Goal: Check status: Check status

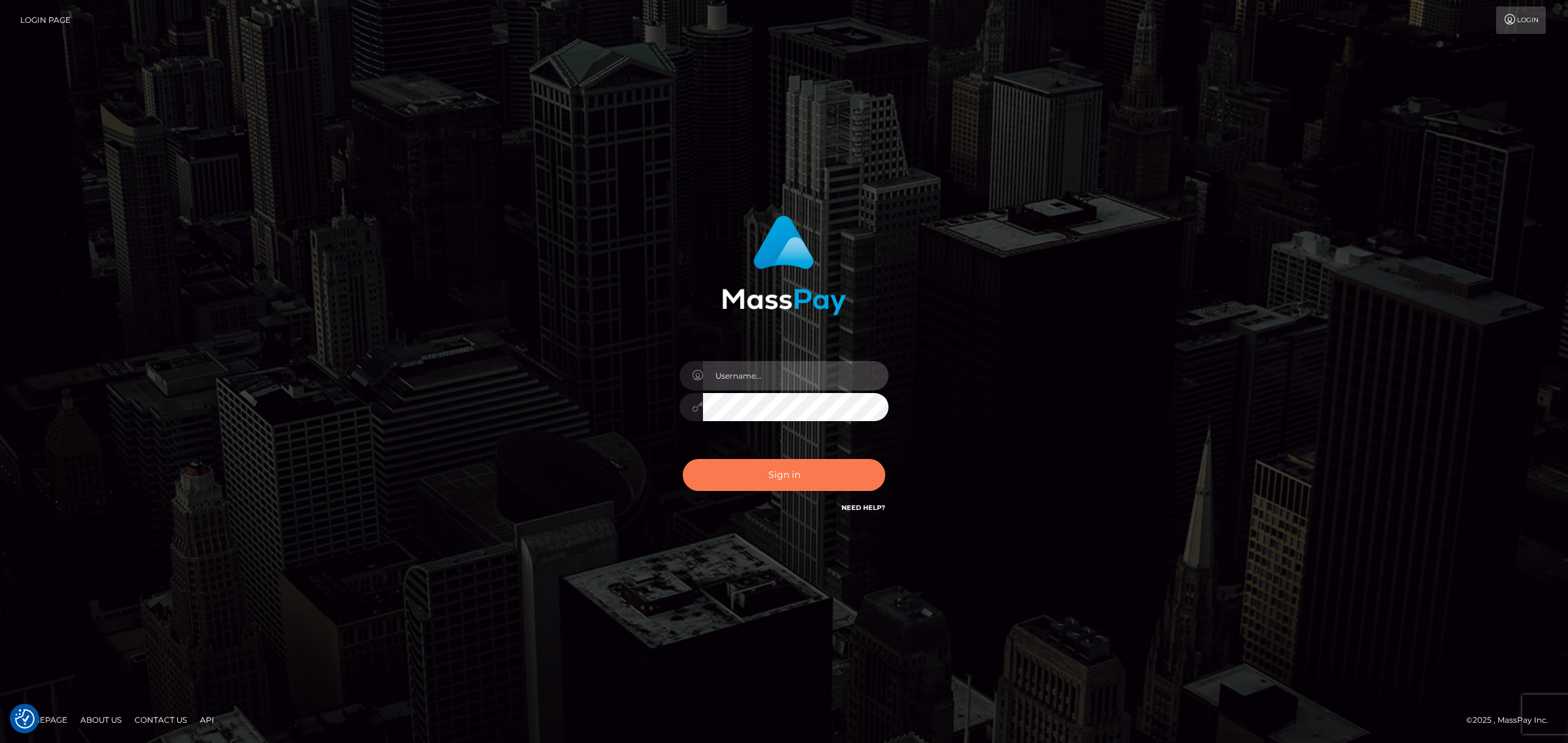
type input "Angelo.Xcite"
click at [766, 480] on button "Sign in" at bounding box center [784, 475] width 202 height 32
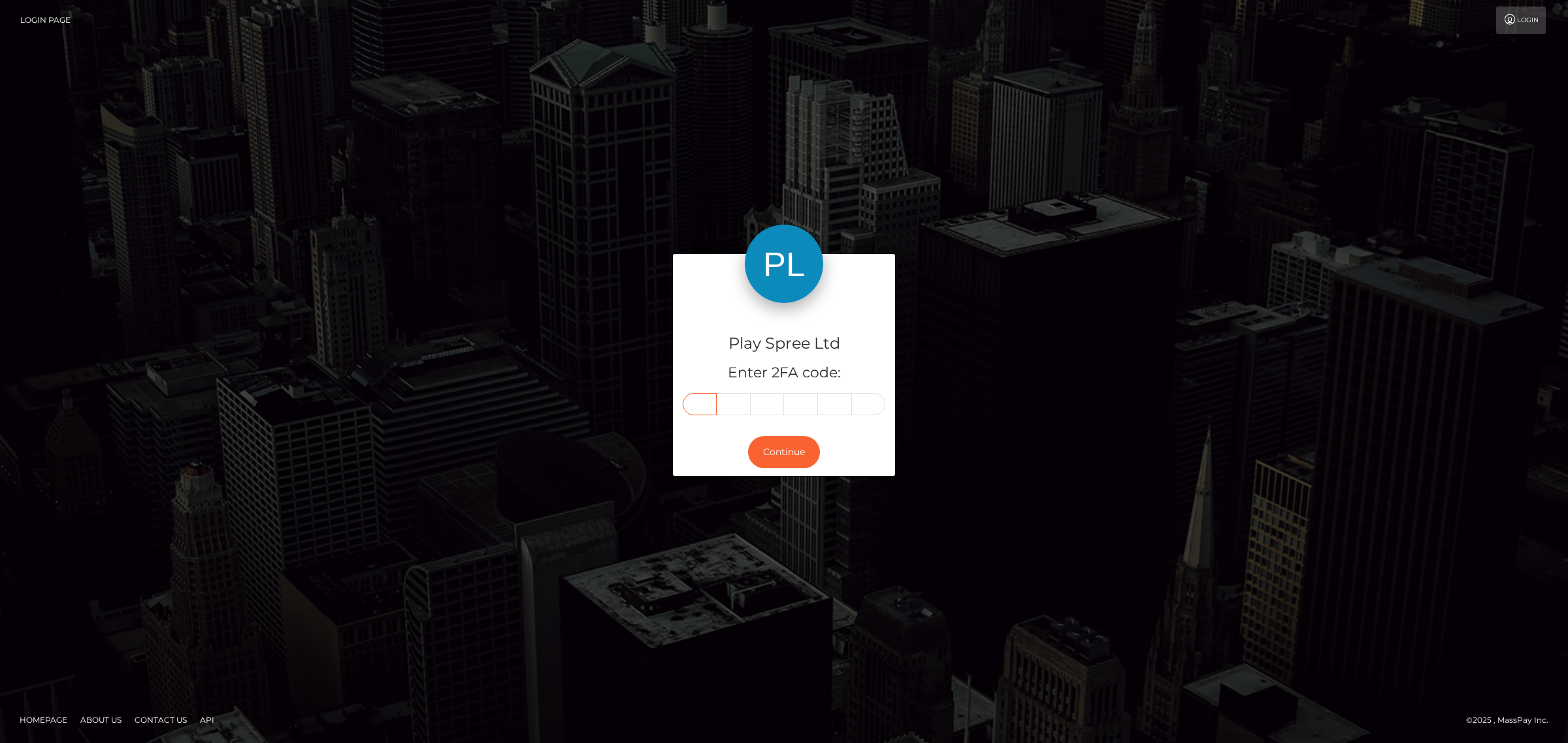
click at [704, 403] on input "text" at bounding box center [700, 404] width 34 height 22
type input "1"
type input "0"
type input "8"
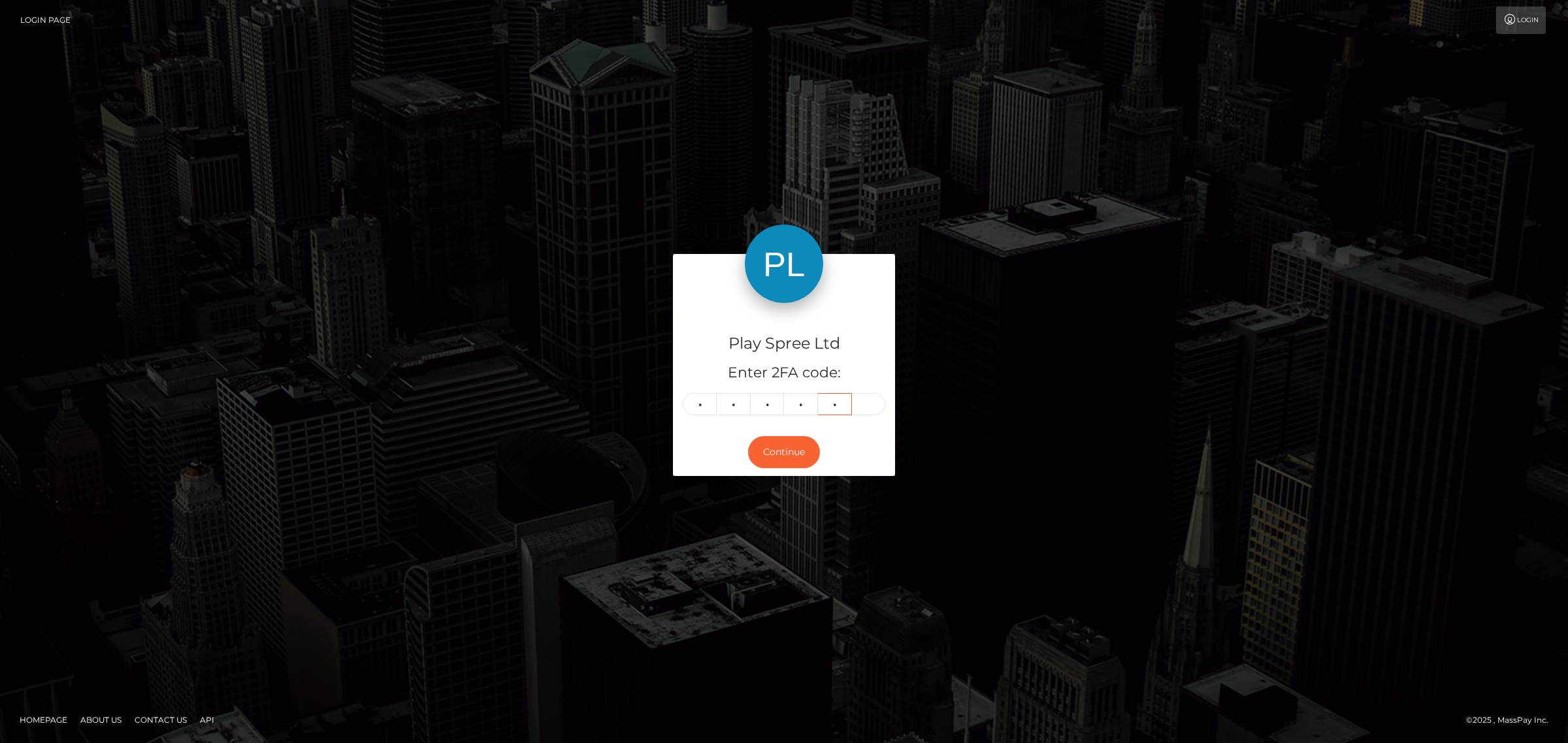
type input "4"
type input "5"
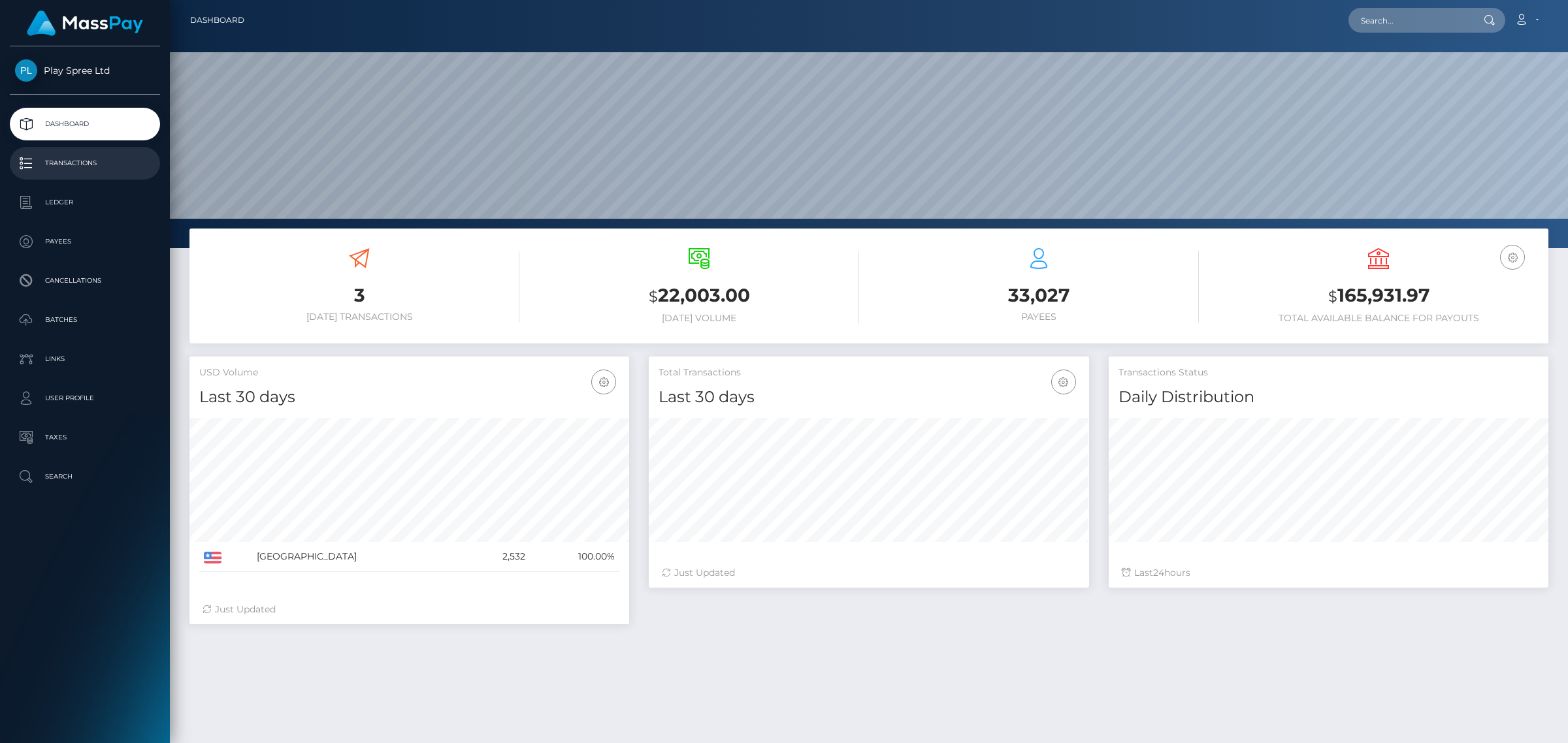
scroll to position [231, 439]
click at [1430, 21] on input "text" at bounding box center [1410, 20] width 123 height 25
paste input "spree-1615553"
type input "spree-1615553"
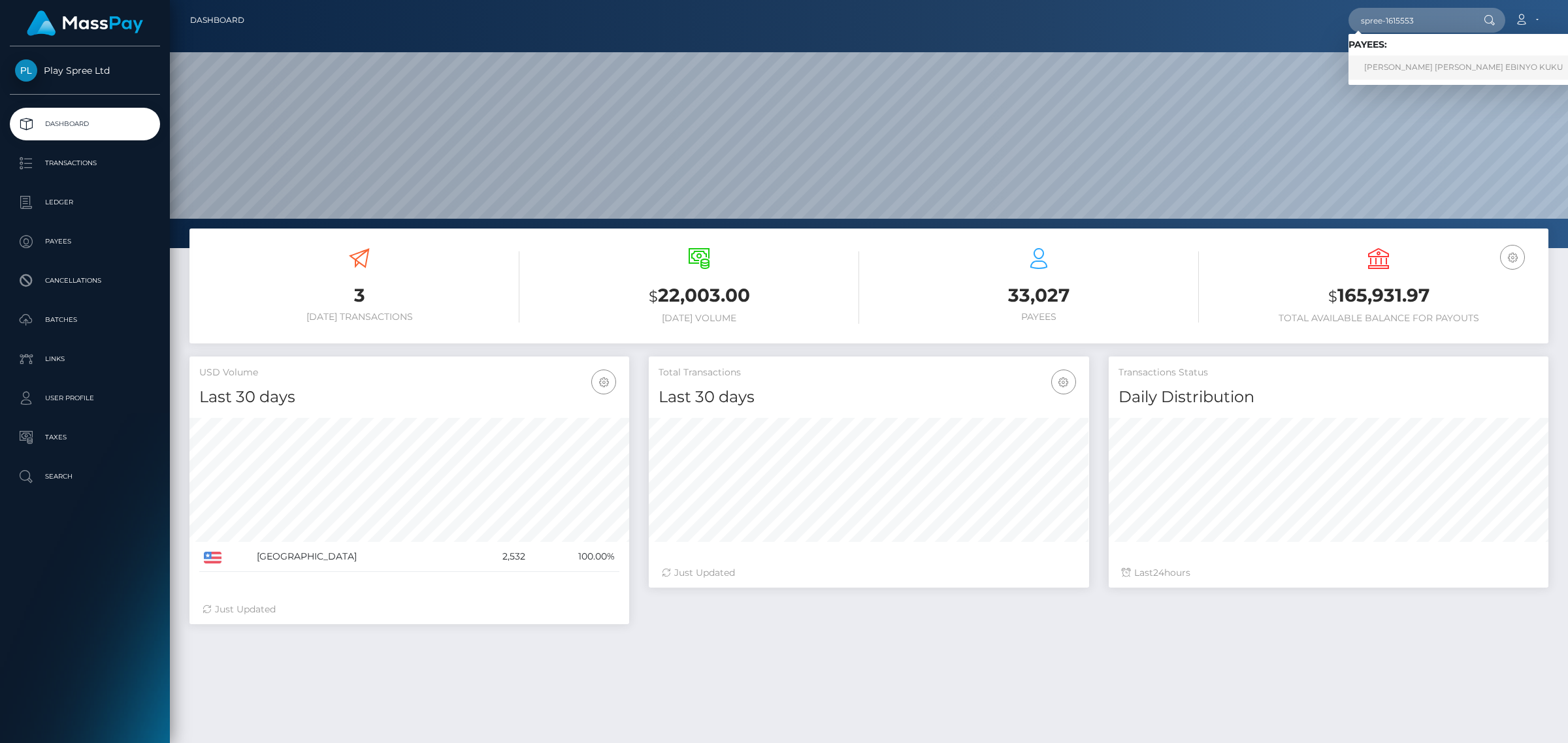
click at [1423, 66] on link "ANNA RACHEAL EBINYO KUKU" at bounding box center [1463, 68] width 230 height 24
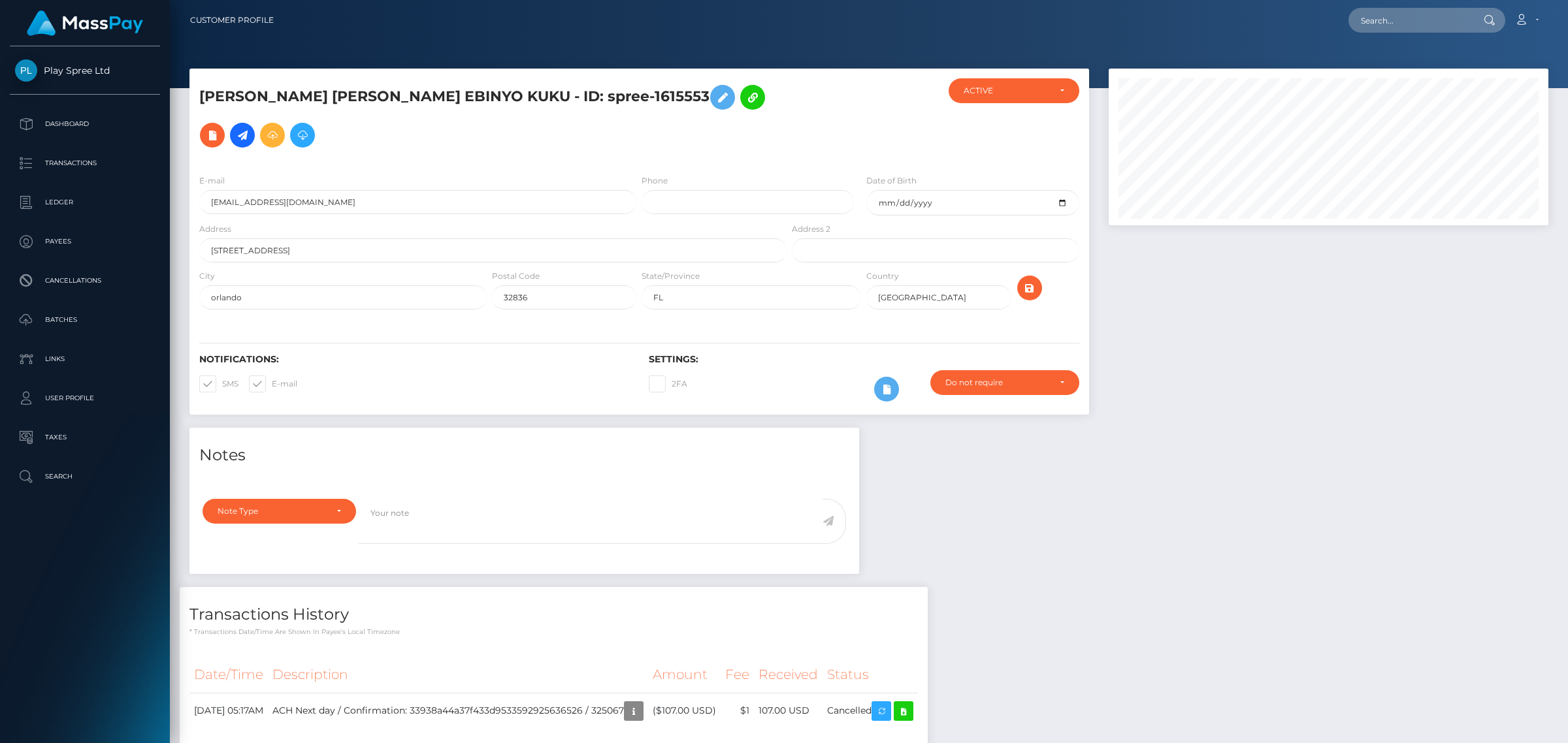
scroll to position [652955, 653033]
click at [642, 703] on icon "button" at bounding box center [634, 711] width 16 height 16
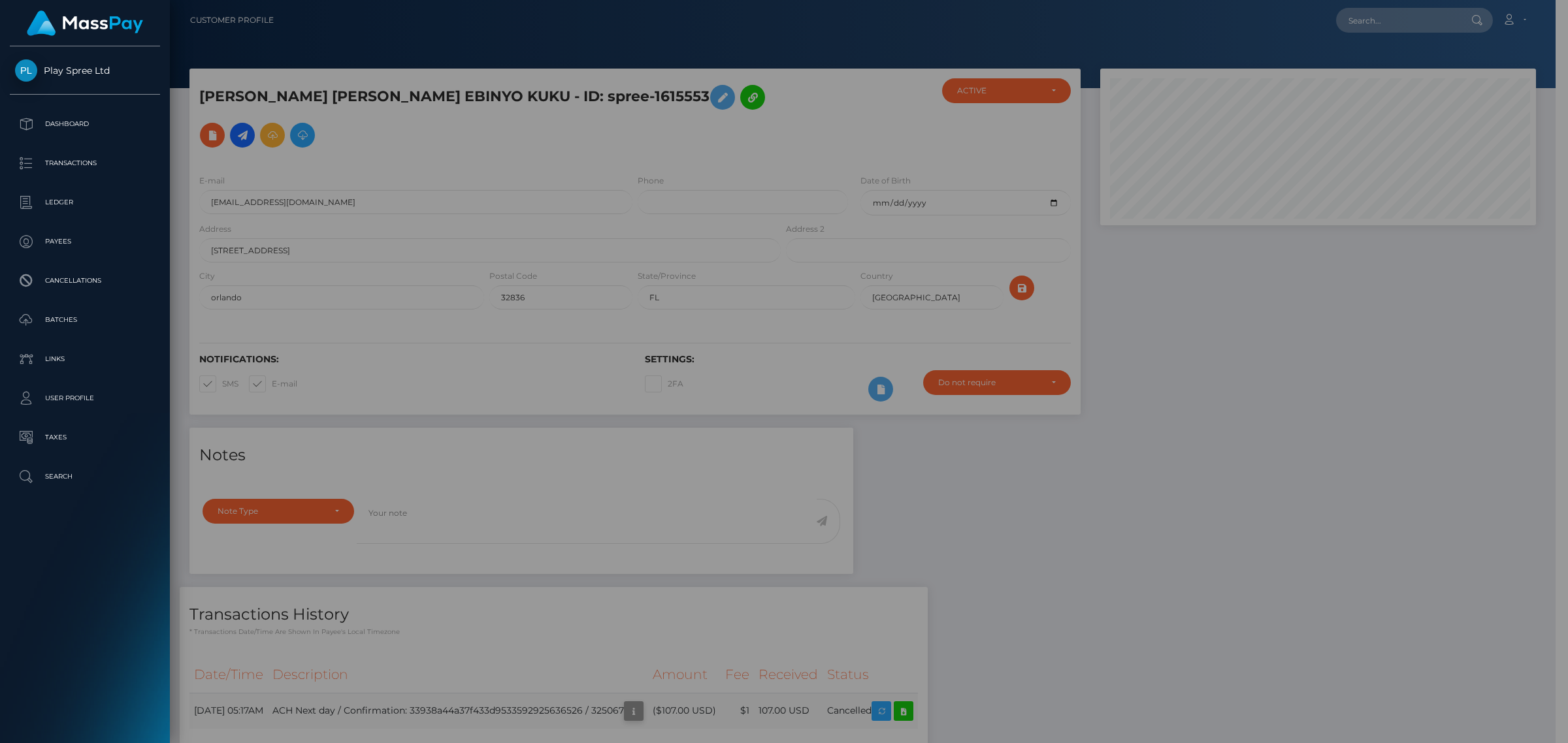
scroll to position [652955, 653036]
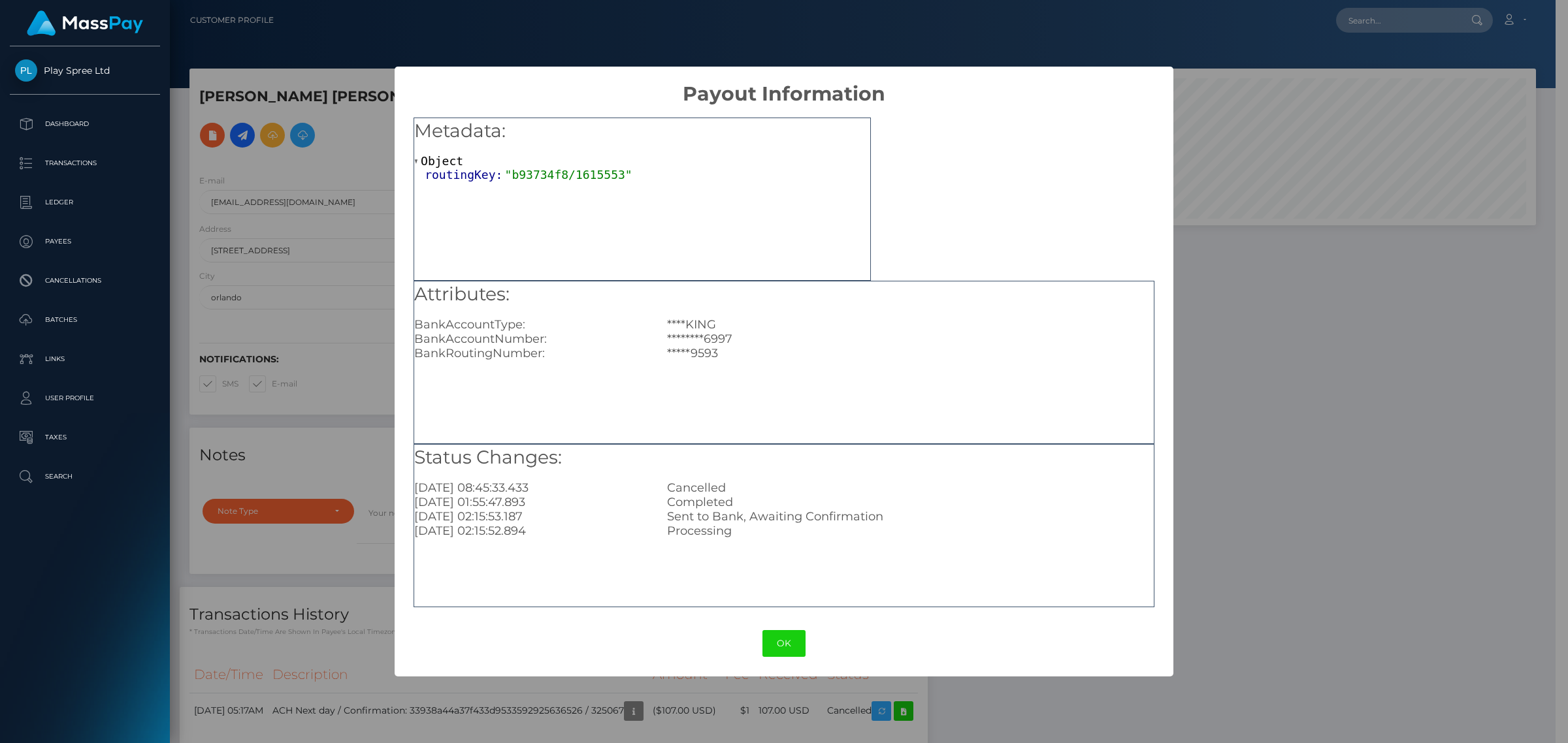
drag, startPoint x: 1451, startPoint y: 602, endPoint x: 1438, endPoint y: 606, distance: 13.6
click at [1448, 602] on div "× Payout Information Metadata: Object routingKey: "b93734f8/1615553" Attributes…" at bounding box center [784, 372] width 1568 height 743
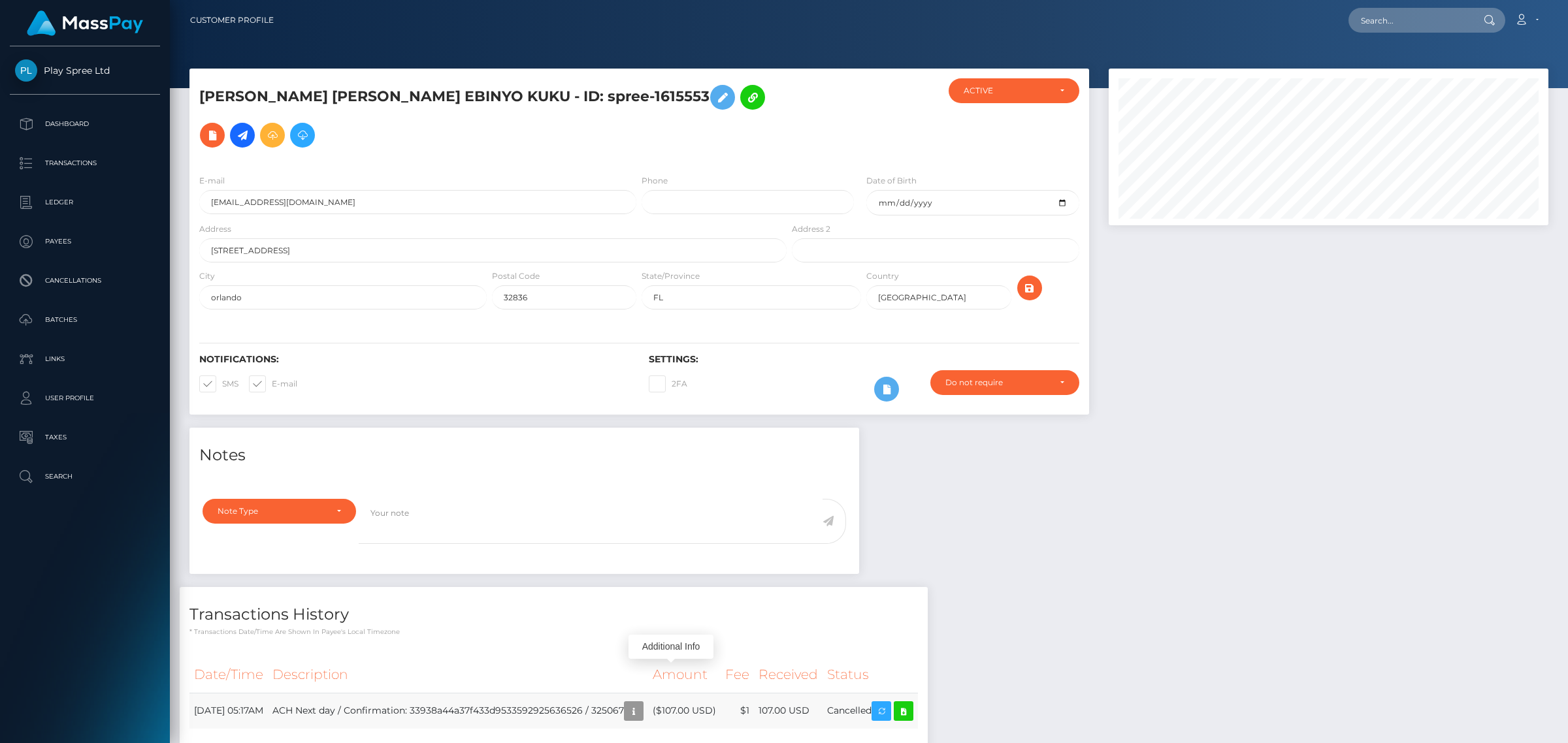
scroll to position [157, 439]
click at [639, 693] on td "ACH Next day / Confirmation: 33938a44a37f433d9533592925636526 / 325067" at bounding box center [458, 711] width 380 height 36
drag, startPoint x: 639, startPoint y: 670, endPoint x: 676, endPoint y: 673, distance: 37.1
click at [642, 693] on td "ACH Next day / Confirmation: 33938a44a37f433d9533592925636526 / 325067" at bounding box center [458, 711] width 380 height 36
copy td "325067"
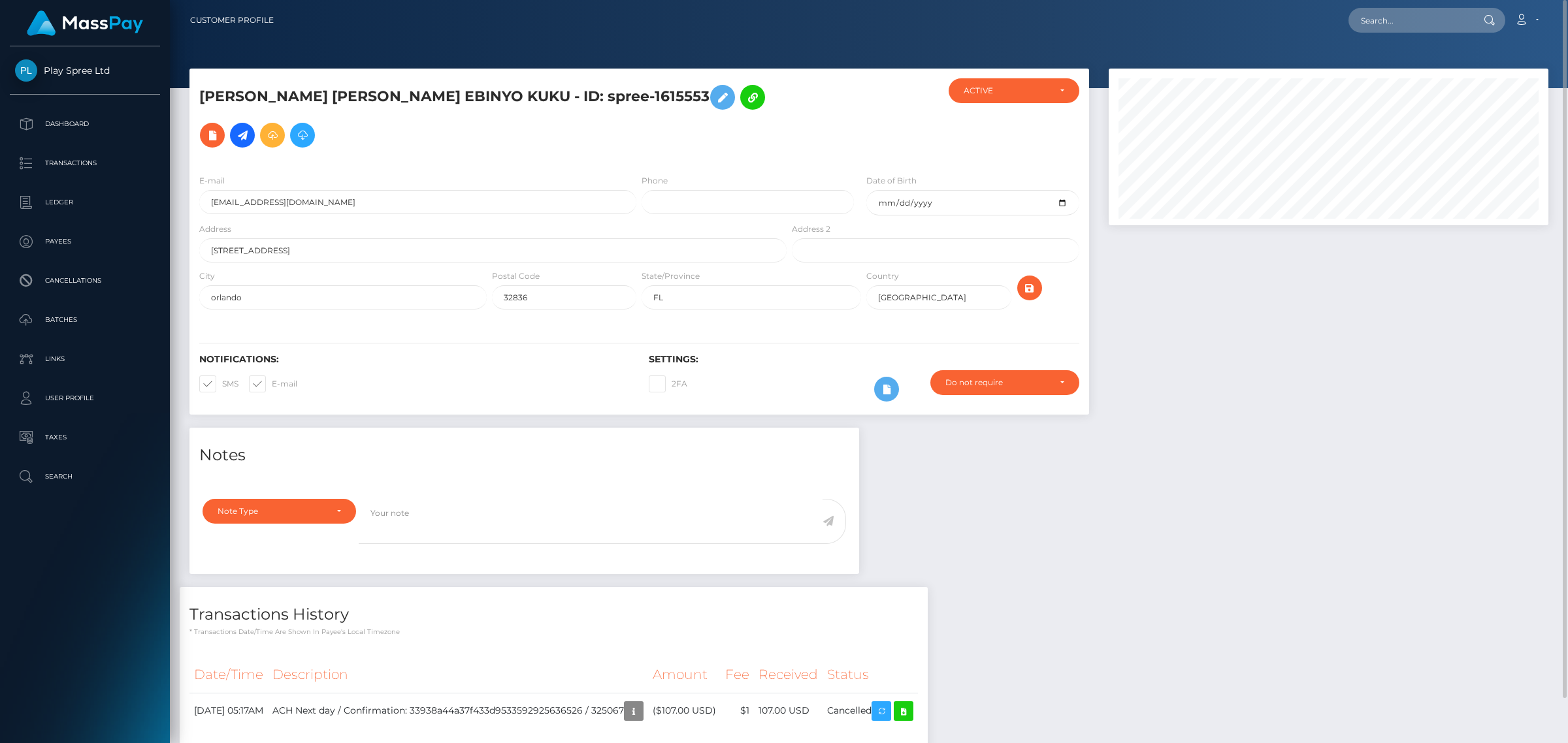
click at [1312, 362] on div at bounding box center [1329, 248] width 459 height 359
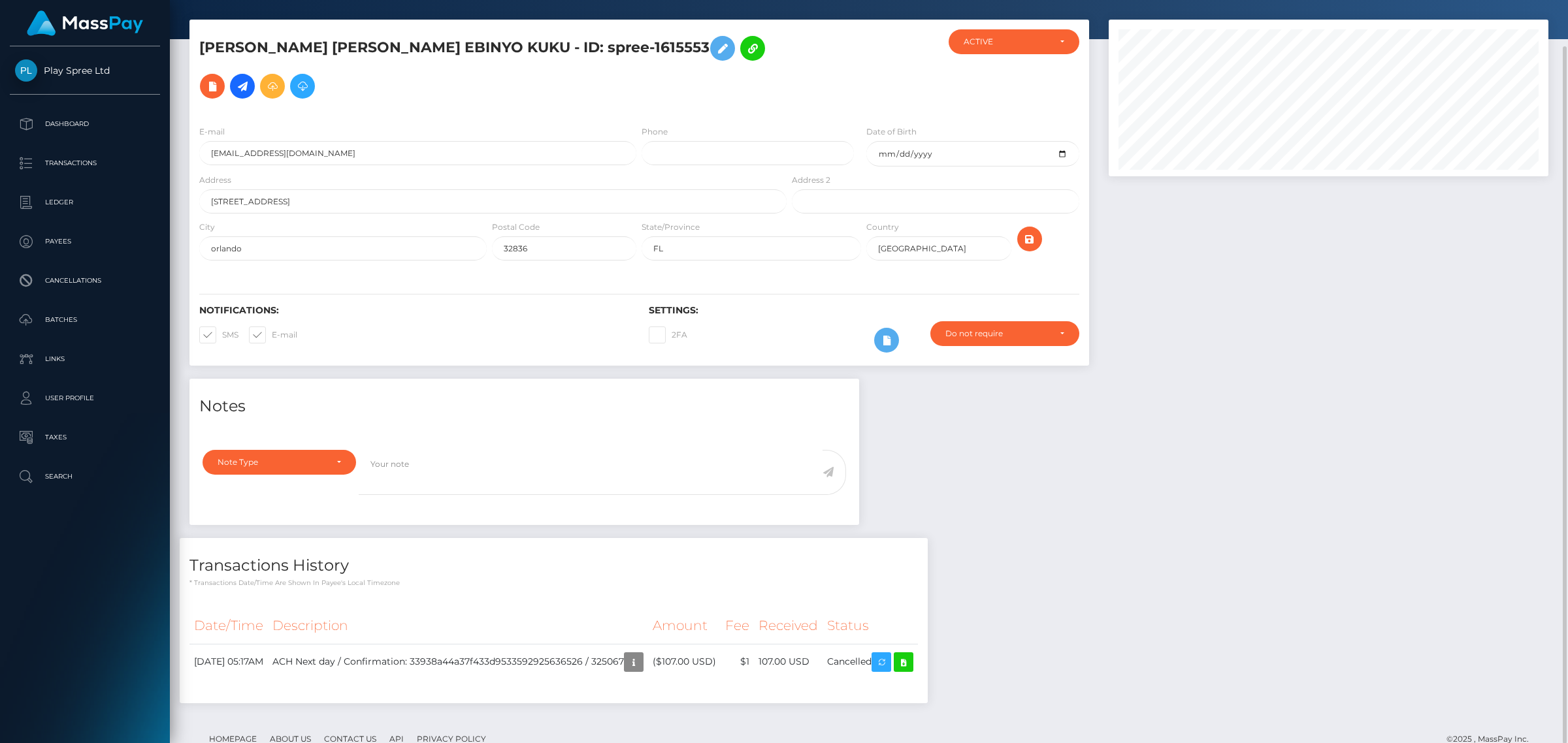
click at [1216, 464] on div "Notes Note Type Compliance Clear Compliance General Note Type" at bounding box center [869, 547] width 1379 height 337
drag, startPoint x: 572, startPoint y: 50, endPoint x: 517, endPoint y: 46, distance: 55.1
click at [517, 46] on h5 "ANNA RACHEAL EBINYO KUKU - ID: spree-1615553" at bounding box center [489, 67] width 580 height 75
copy h5 "1615553"
